Goal: Task Accomplishment & Management: Manage account settings

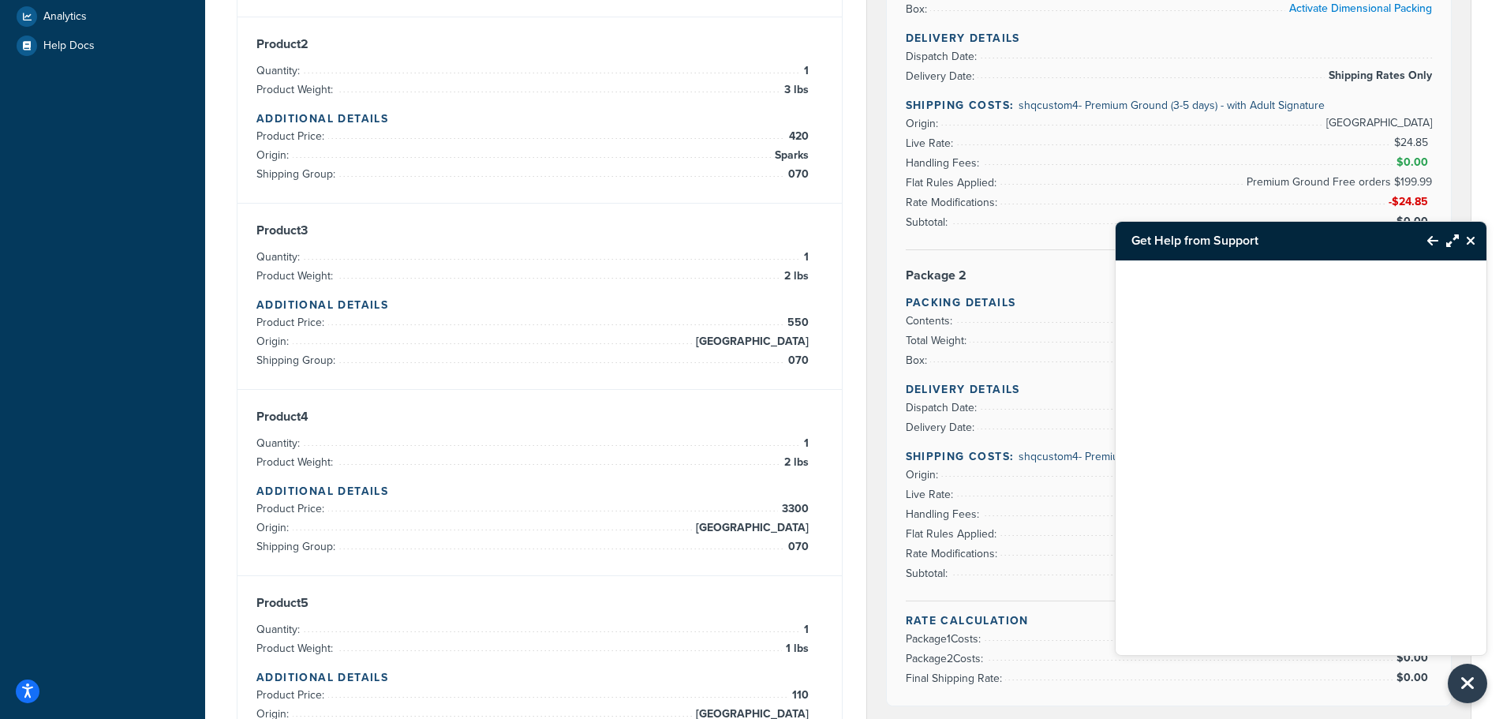
scroll to position [316, 0]
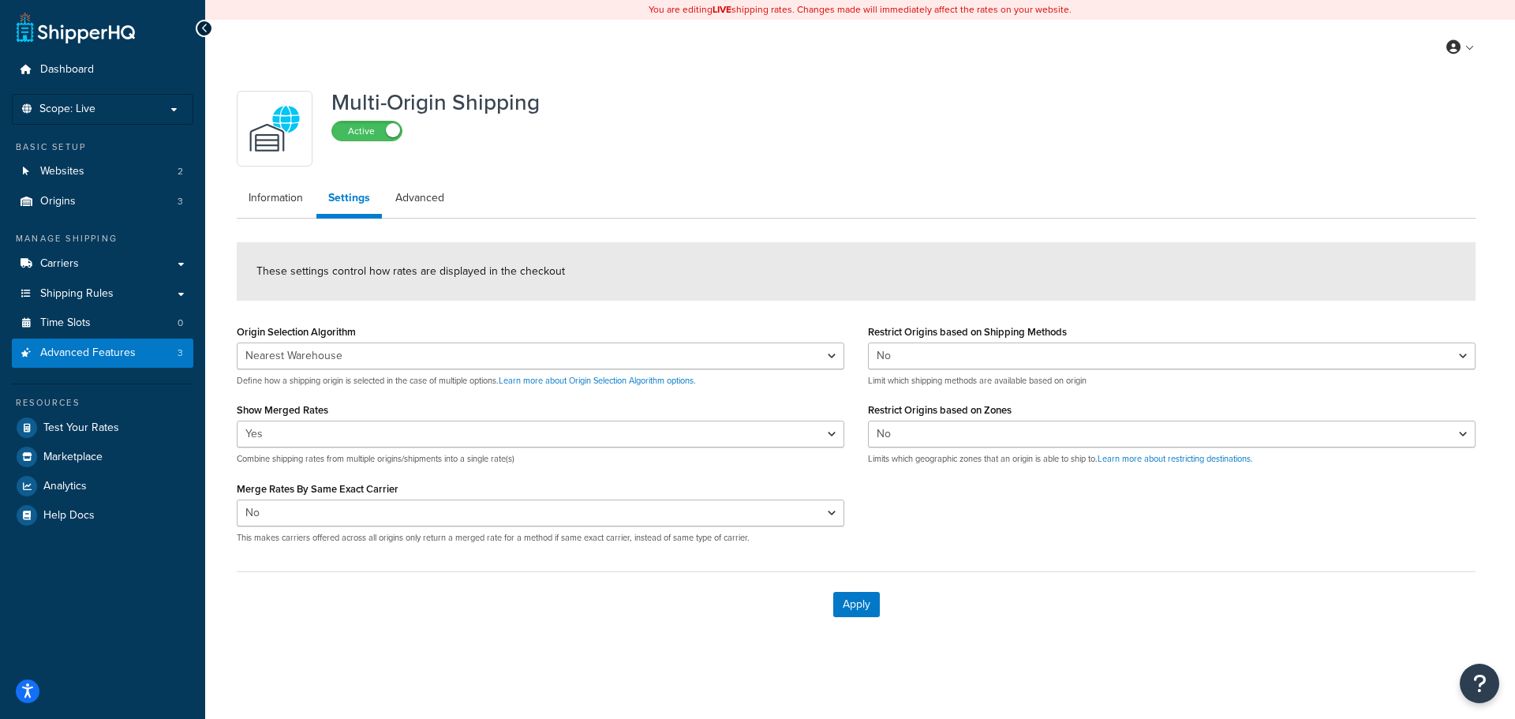
select select "false"
click at [114, 167] on link "Websites 2" at bounding box center [102, 171] width 181 height 29
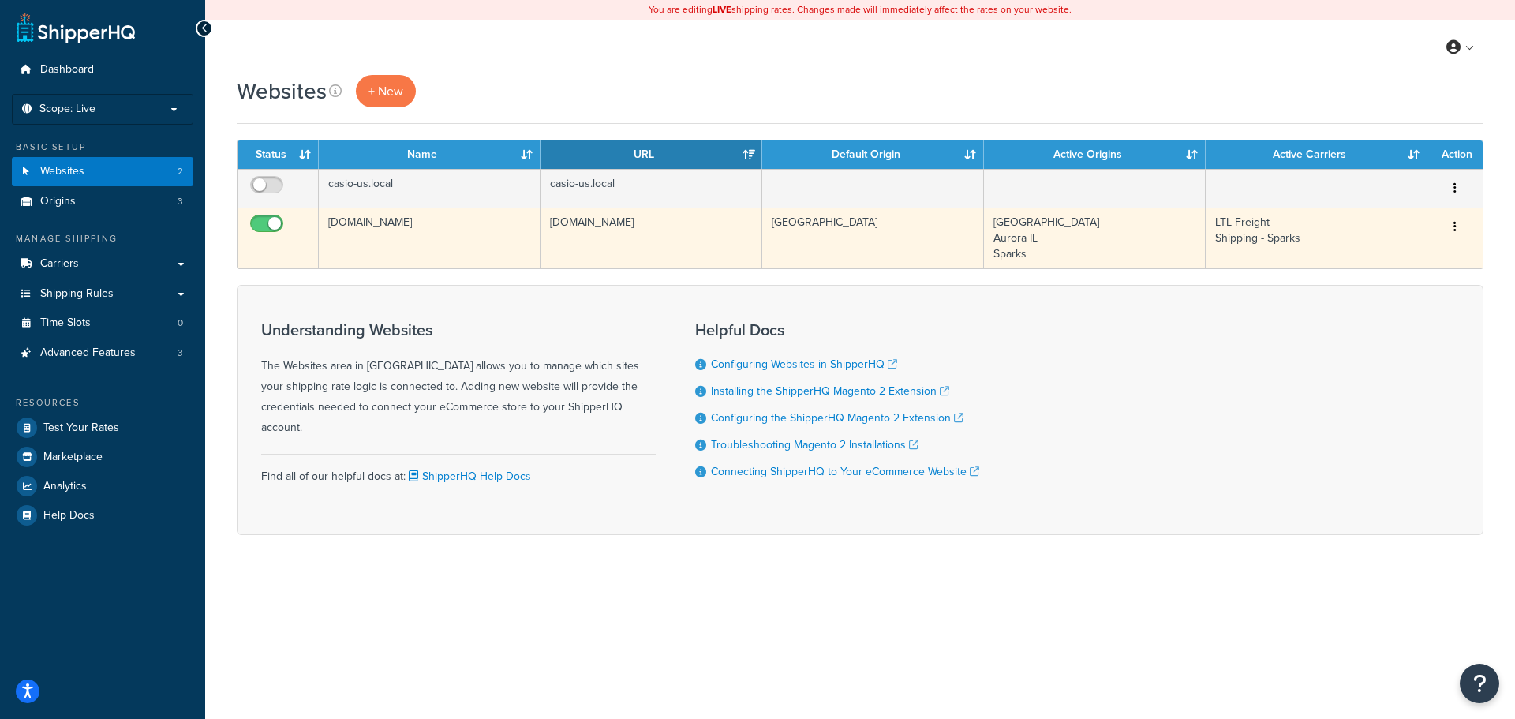
drag, startPoint x: 398, startPoint y: 232, endPoint x: 409, endPoint y: 236, distance: 11.0
click at [398, 232] on td "casio-gshock-poc-ecom.corp.adobe.com" at bounding box center [430, 238] width 222 height 61
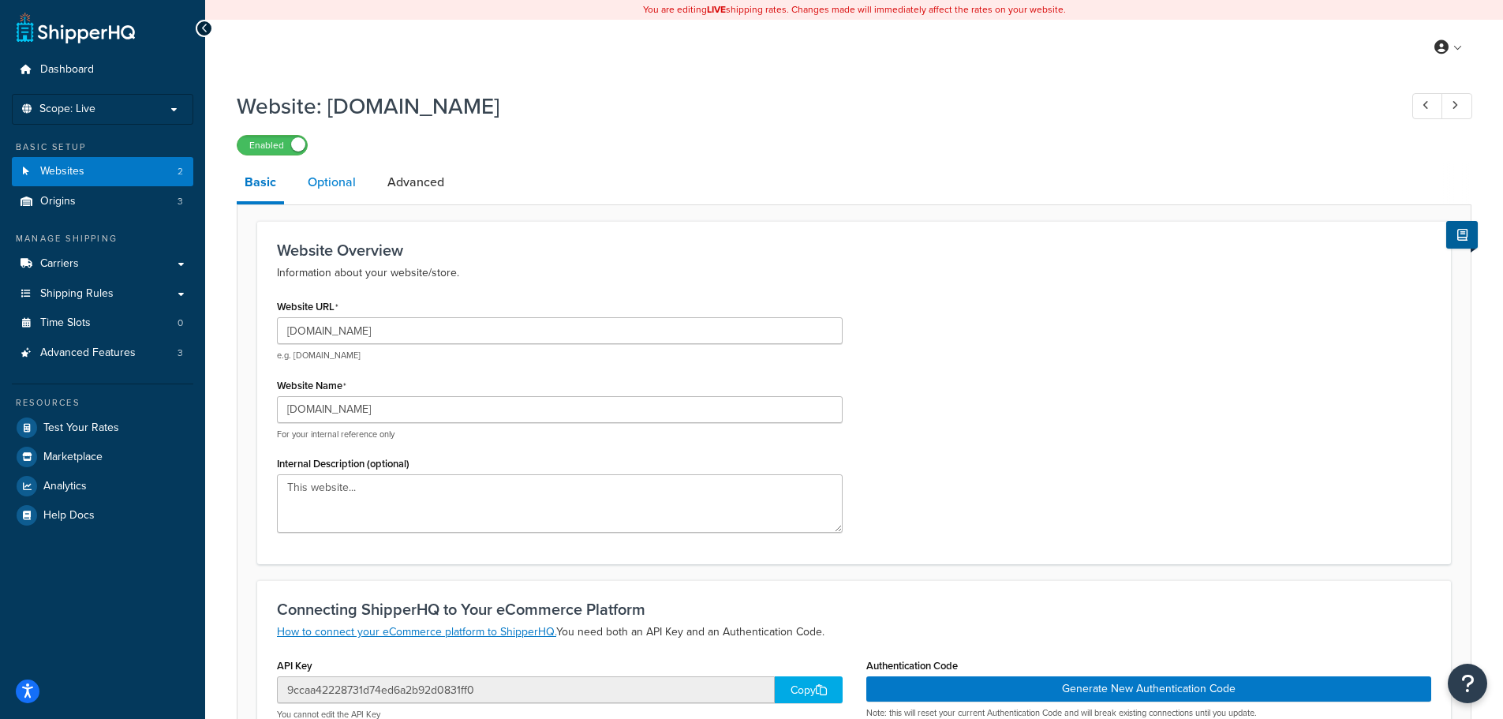
click at [351, 181] on link "Optional" at bounding box center [332, 182] width 64 height 38
